Goal: Task Accomplishment & Management: Use online tool/utility

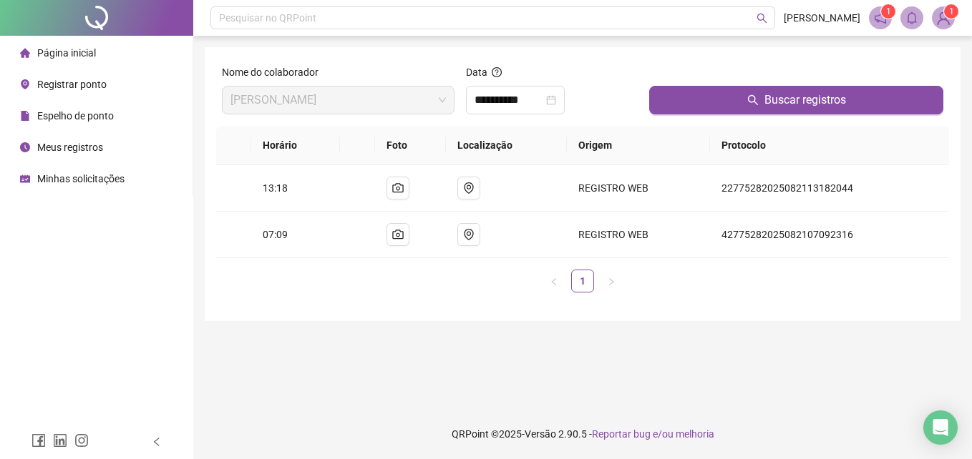
click at [90, 81] on span "Registrar ponto" at bounding box center [71, 84] width 69 height 11
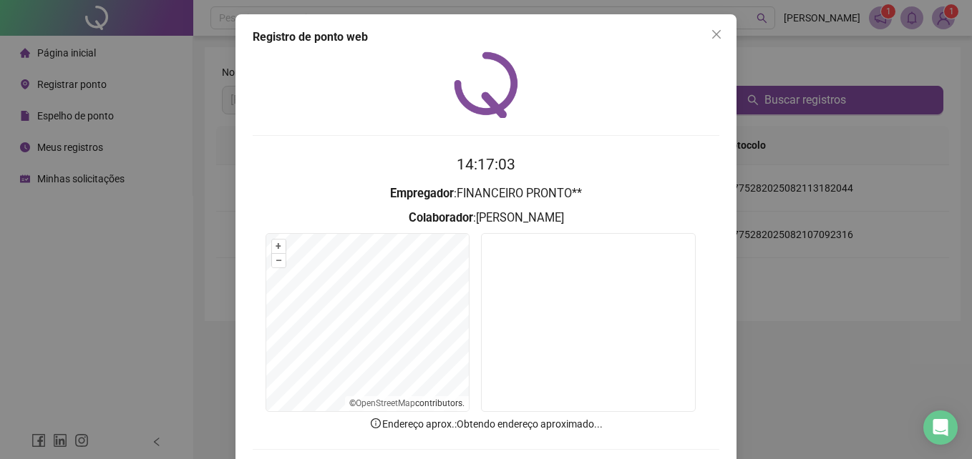
scroll to position [68, 0]
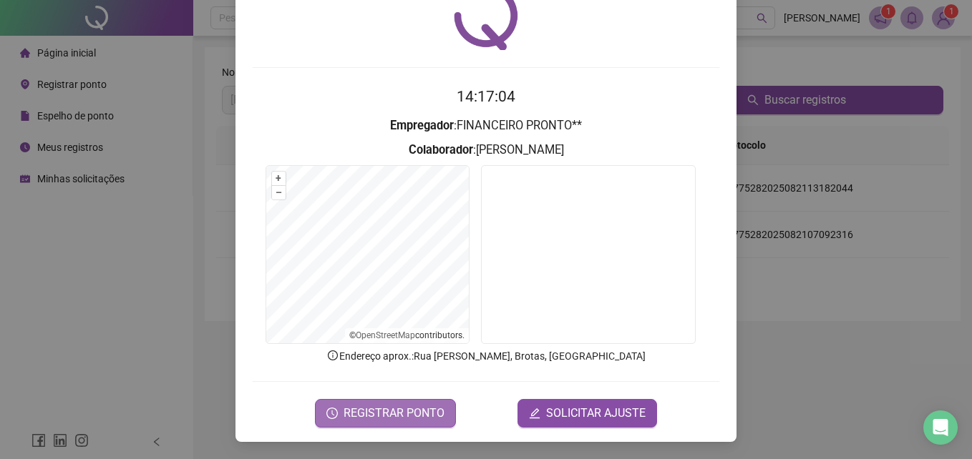
click at [391, 416] on span "REGISTRAR PONTO" at bounding box center [393, 413] width 101 height 17
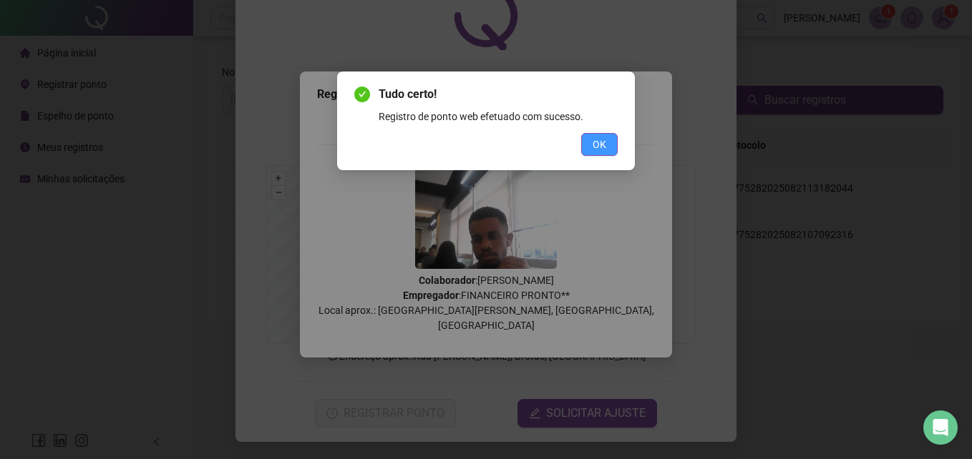
click at [608, 137] on button "OK" at bounding box center [599, 144] width 36 height 23
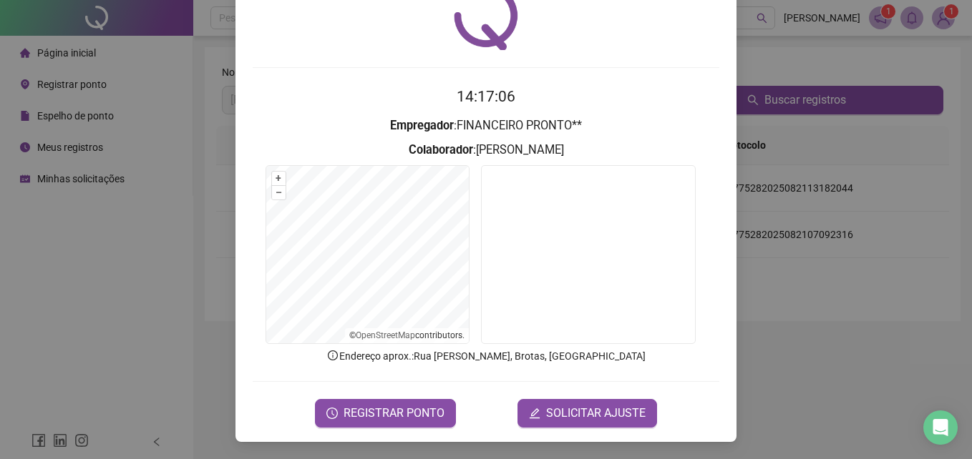
scroll to position [0, 0]
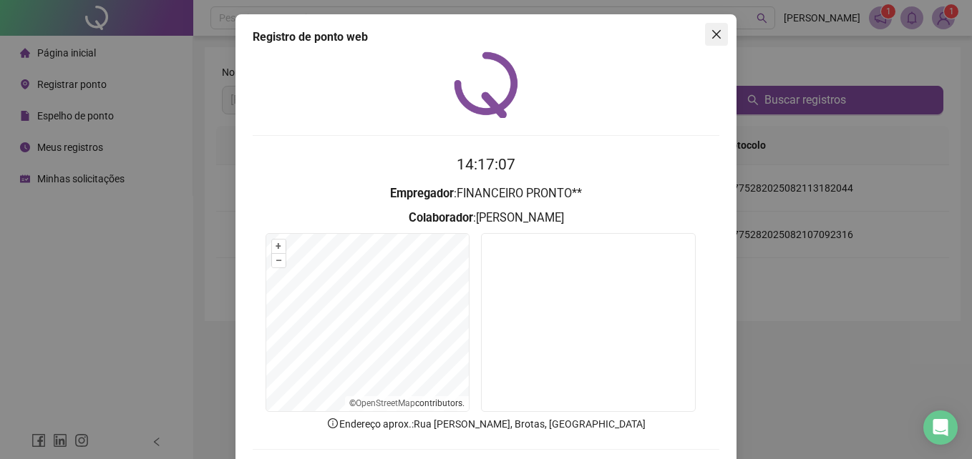
click at [710, 39] on icon "close" at bounding box center [715, 34] width 11 height 11
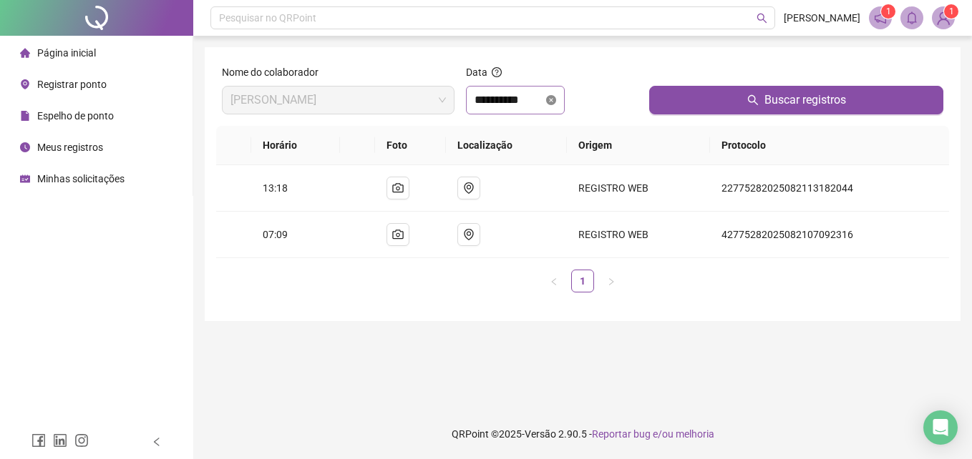
click at [556, 102] on icon "close-circle" at bounding box center [551, 100] width 10 height 10
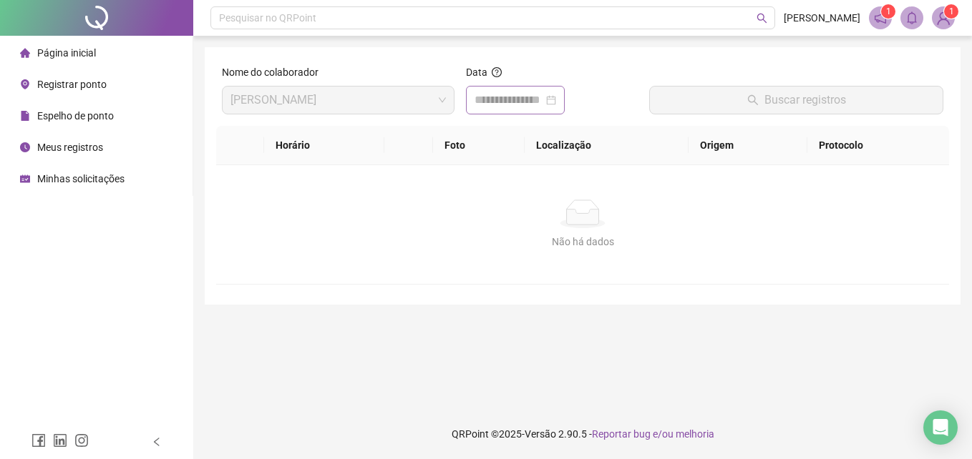
click at [556, 102] on div at bounding box center [515, 100] width 82 height 17
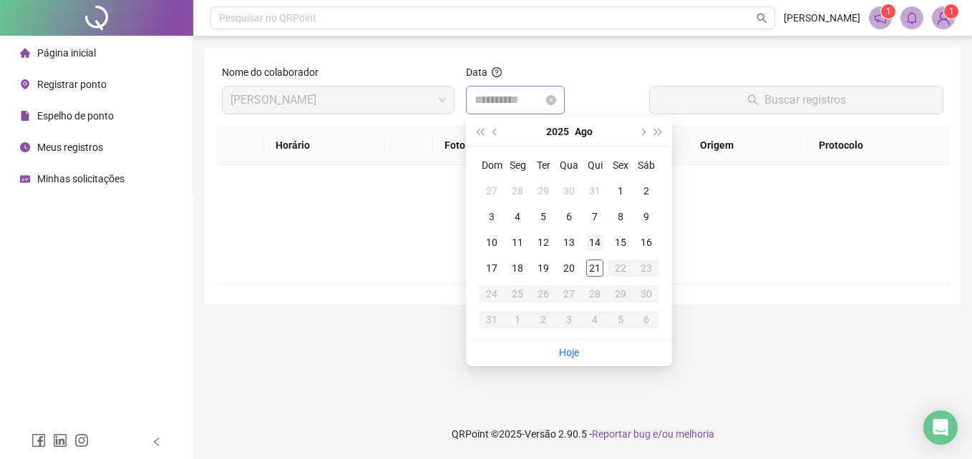
drag, startPoint x: 597, startPoint y: 263, endPoint x: 596, endPoint y: 245, distance: 17.2
click at [595, 251] on tbody "27 28 29 30 31 1 2 3 4 5 6 7 8 9 10 11 12 13 14 15 16 17 18 19 20 21 22 23 24 2…" at bounding box center [569, 255] width 180 height 155
type input "**********"
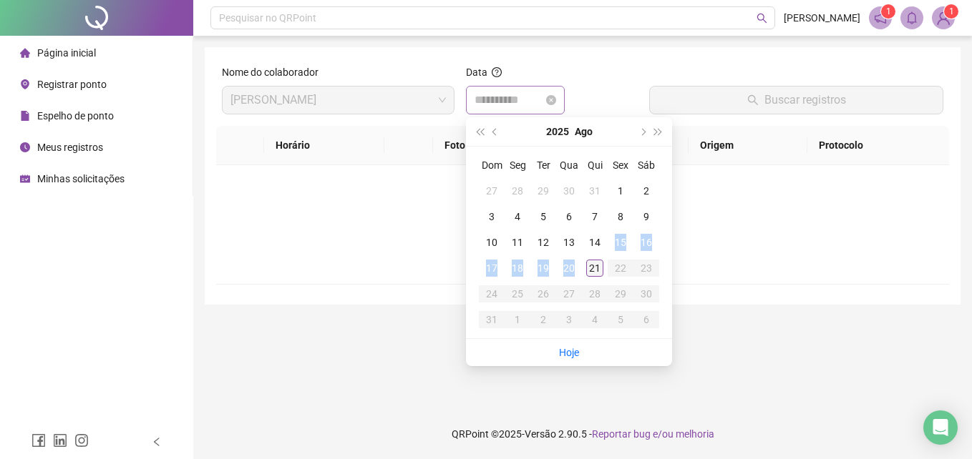
click at [595, 270] on div "21" at bounding box center [594, 268] width 17 height 17
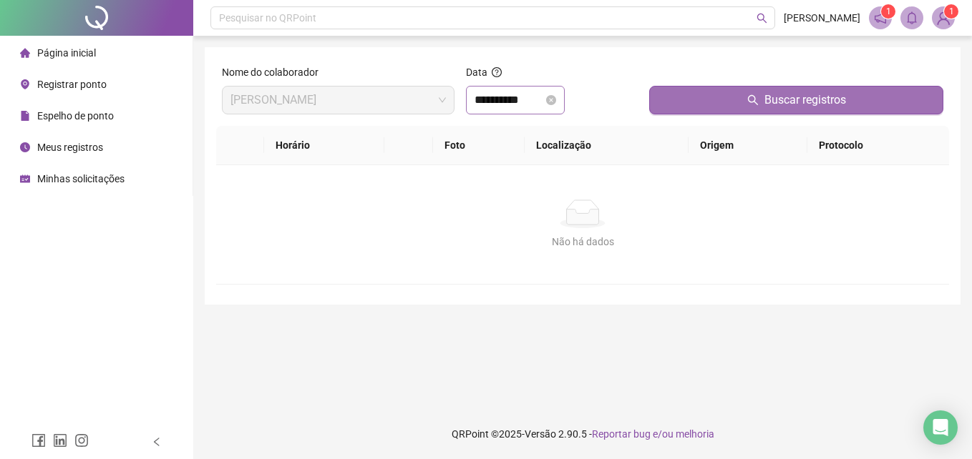
drag, startPoint x: 699, startPoint y: 63, endPoint x: 713, endPoint y: 95, distance: 34.9
click at [700, 63] on div "**********" at bounding box center [583, 176] width 756 height 258
click at [713, 97] on button "Buscar registros" at bounding box center [796, 100] width 294 height 29
